Goal: Task Accomplishment & Management: Manage account settings

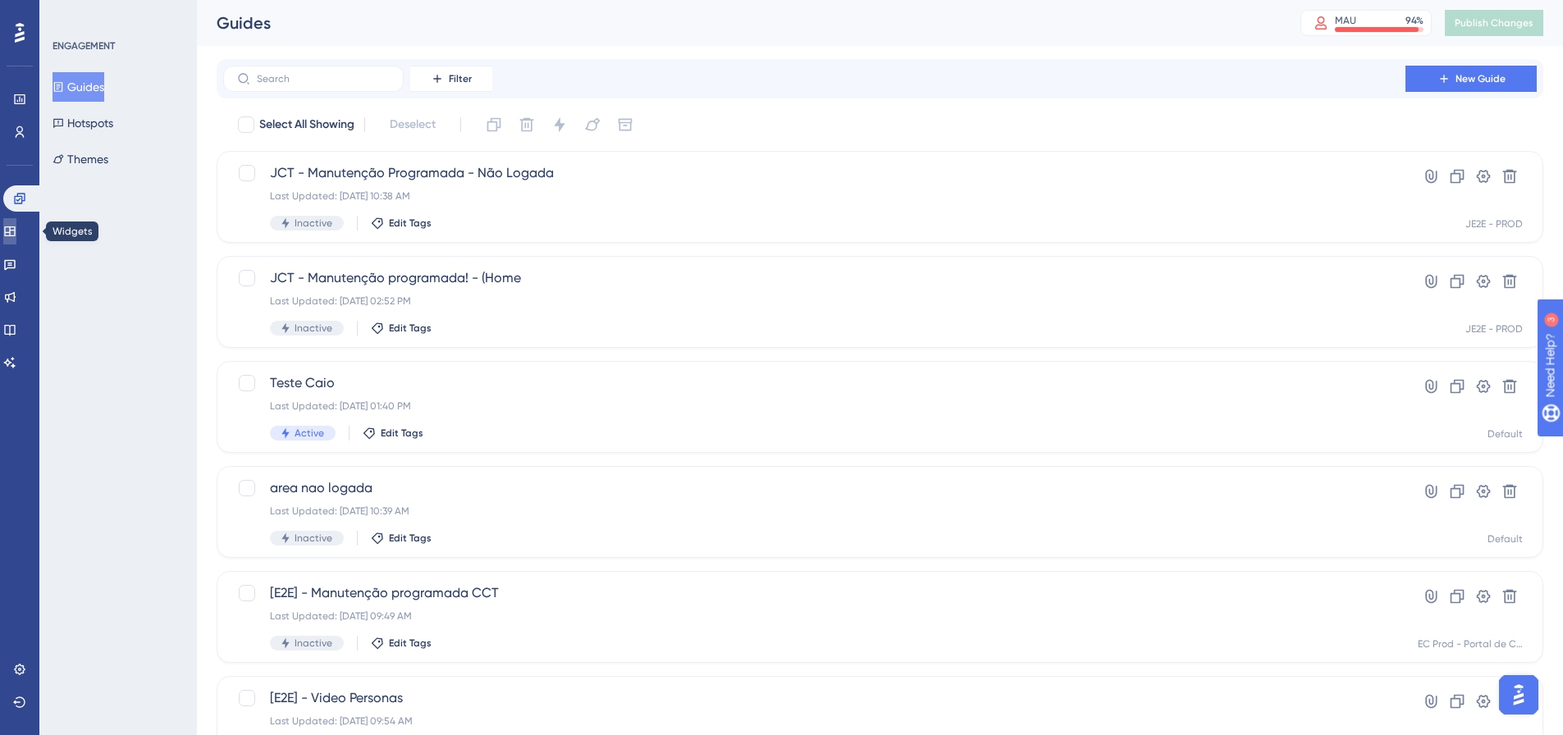
click at [16, 229] on link at bounding box center [9, 231] width 13 height 26
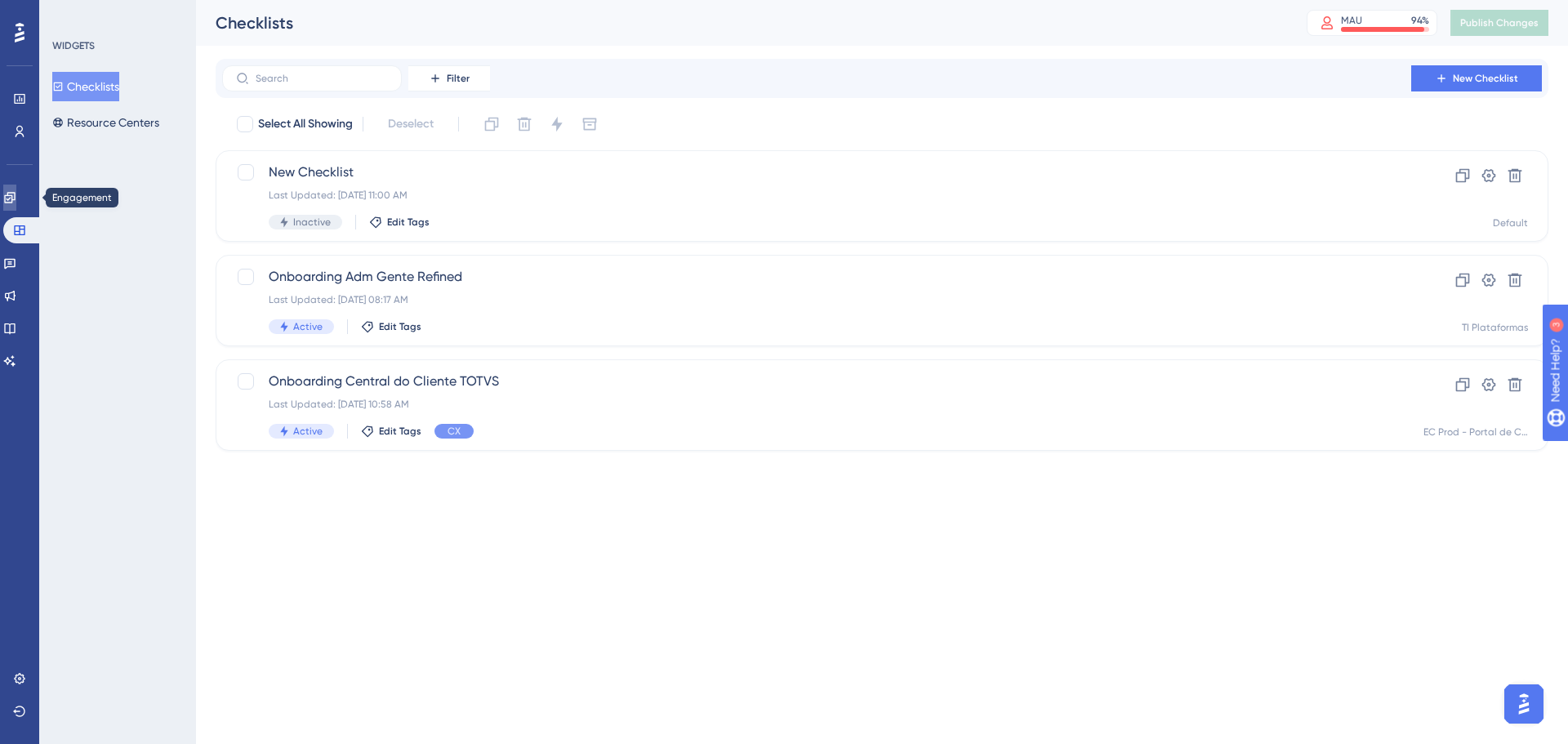
click at [16, 194] on icon at bounding box center [9, 197] width 13 height 13
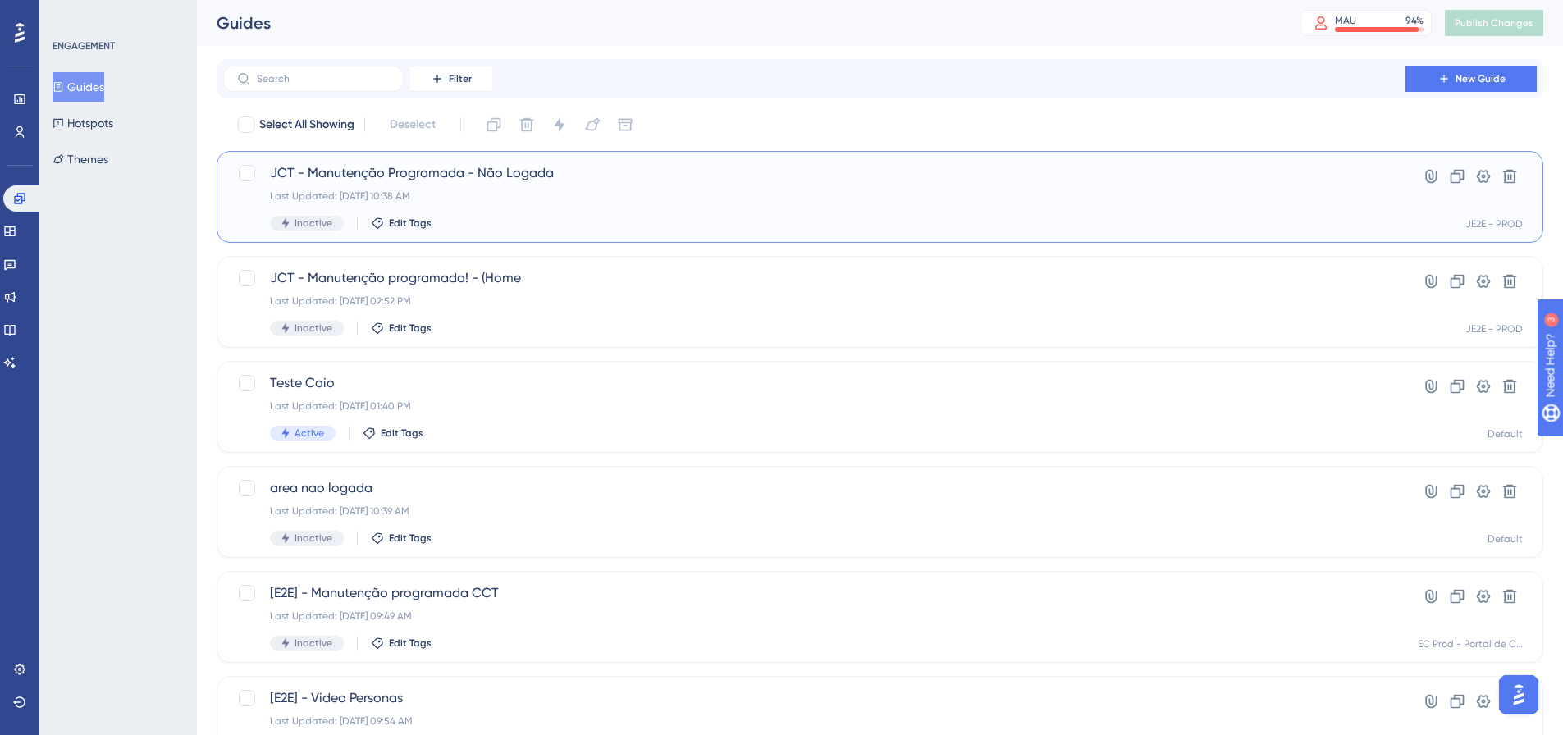
click at [538, 187] on div "JCT - Manutenção Programada - Não Logada Last Updated: [DATE] 10:38 AM Inactive…" at bounding box center [814, 196] width 1089 height 67
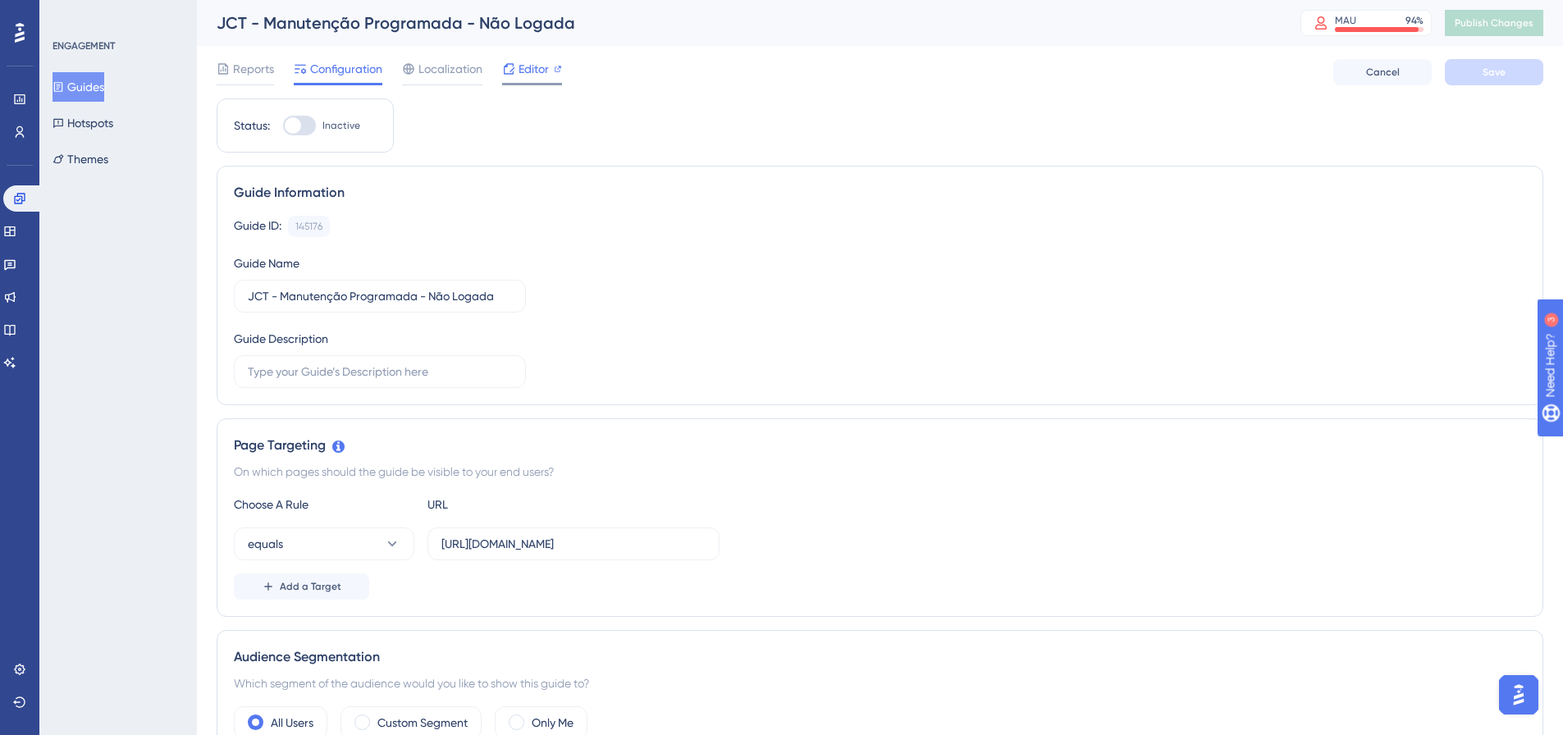
click at [529, 66] on span "Editor" at bounding box center [534, 69] width 30 height 20
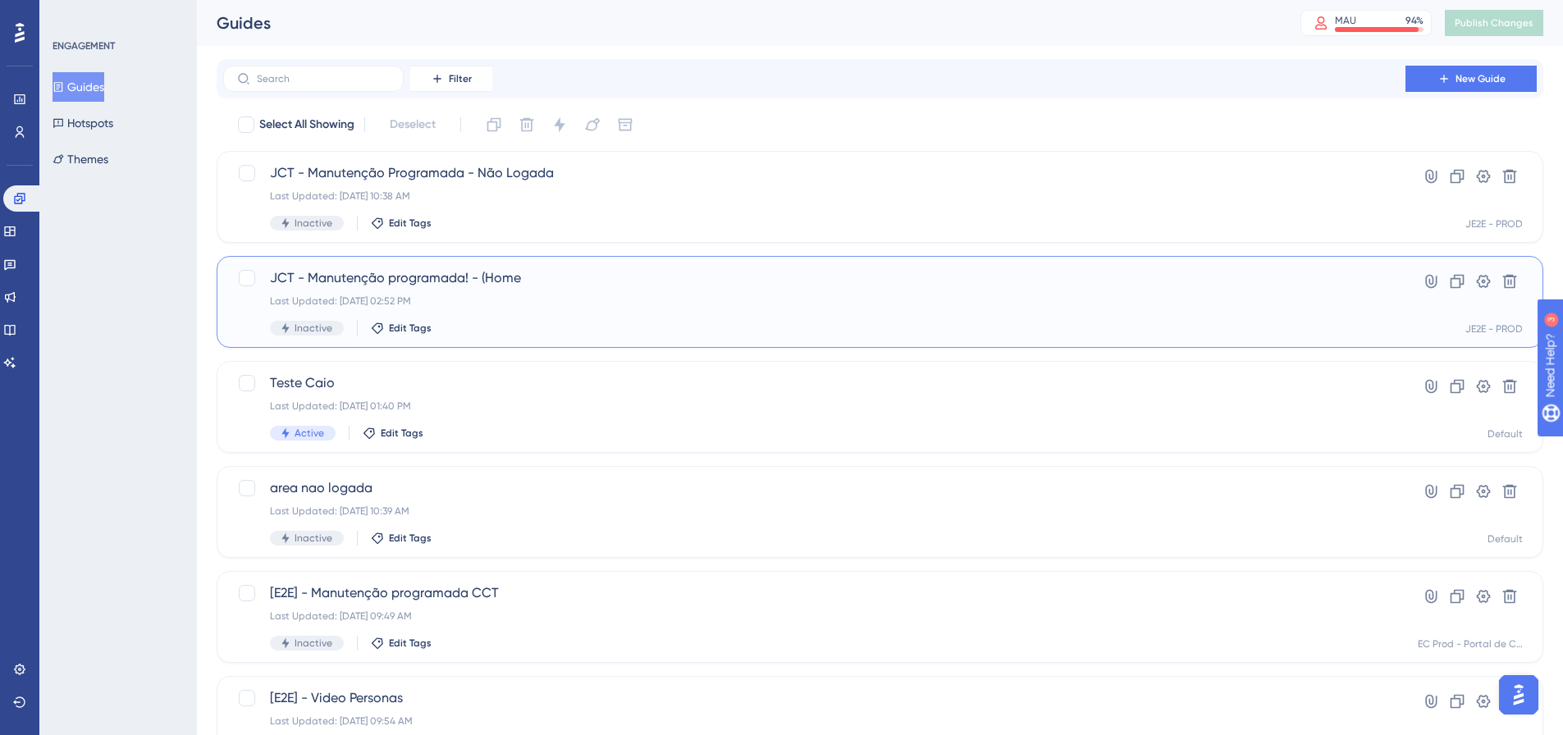
click at [500, 297] on div "Last Updated: [DATE] 02:52 PM" at bounding box center [814, 301] width 1089 height 13
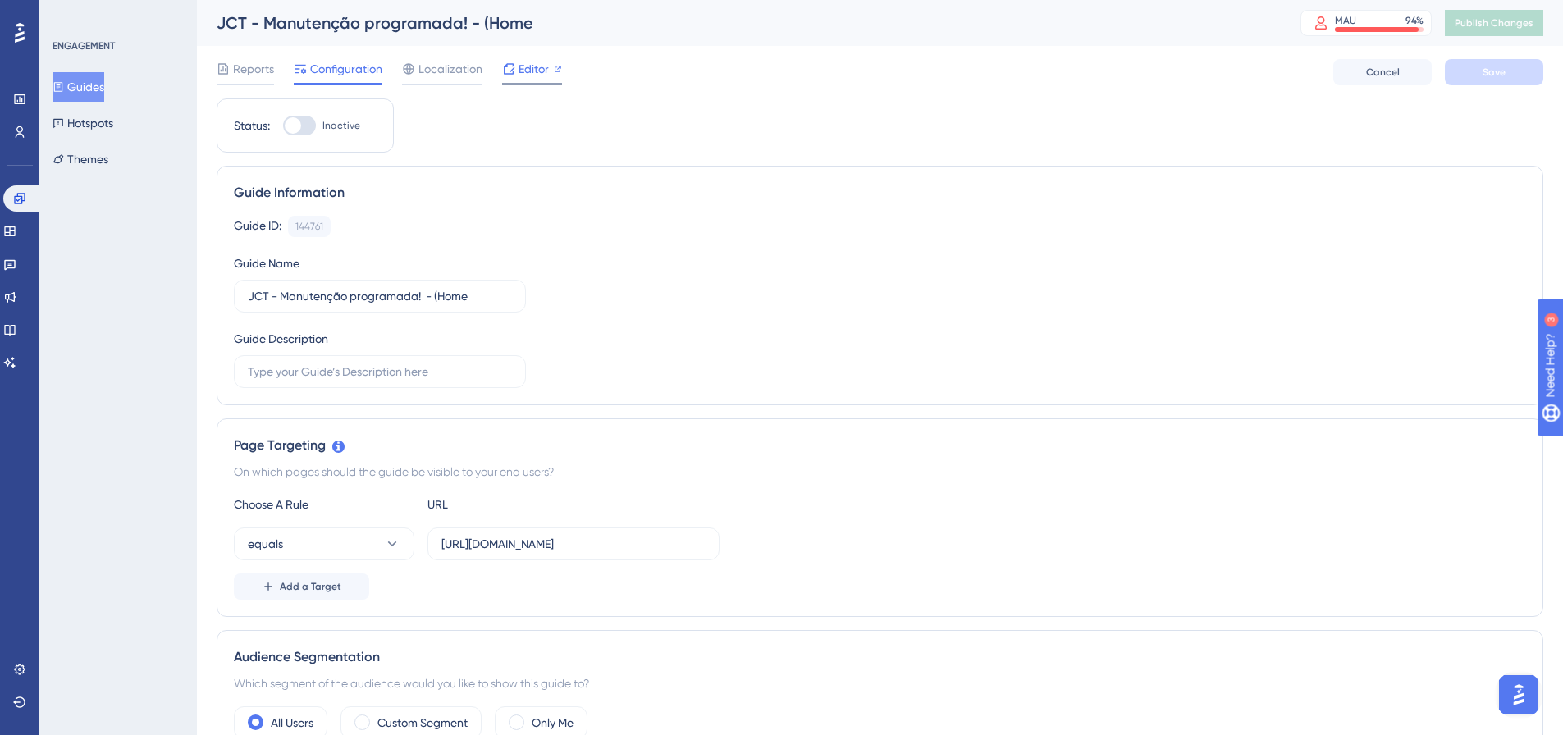
click at [519, 71] on span "Editor" at bounding box center [534, 69] width 30 height 20
click at [484, 301] on input "JCT - Manutenção programada! - (Home" at bounding box center [380, 296] width 264 height 18
type input "JCT - Manutenção programada! - (Home)"
click at [1497, 70] on span "Save" at bounding box center [1494, 72] width 23 height 13
click at [534, 68] on span "Editor" at bounding box center [534, 69] width 30 height 20
